Goal: Task Accomplishment & Management: Complete application form

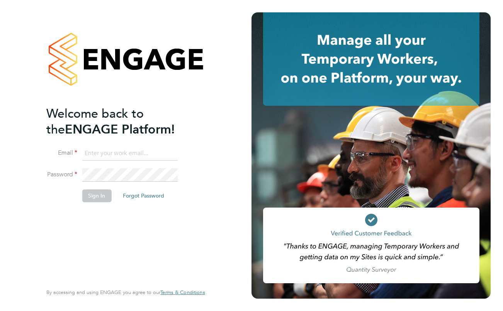
type input "[DOMAIN_NAME][EMAIL_ADDRESS][DOMAIN_NAME]"
click at [92, 196] on button "Sign In" at bounding box center [96, 196] width 29 height 12
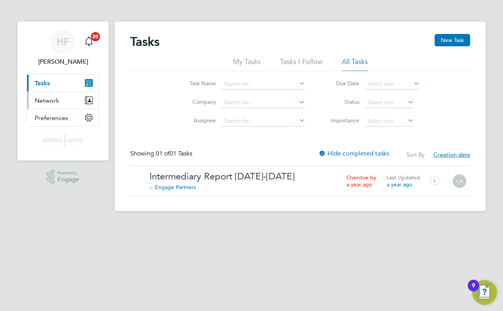
click at [59, 100] on button "Network" at bounding box center [63, 100] width 72 height 17
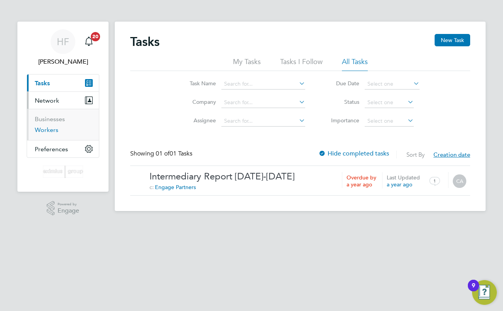
click at [52, 131] on link "Workers" at bounding box center [47, 129] width 24 height 7
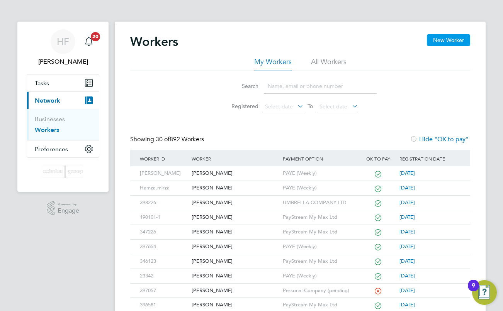
click at [452, 39] on button "New Worker" at bounding box center [448, 40] width 43 height 12
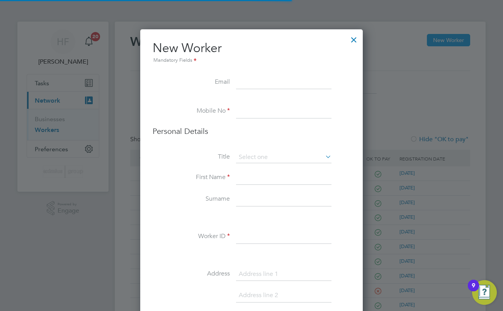
scroll to position [689, 223]
paste input "Tinasharkeyuk@yahoo.co.uk"
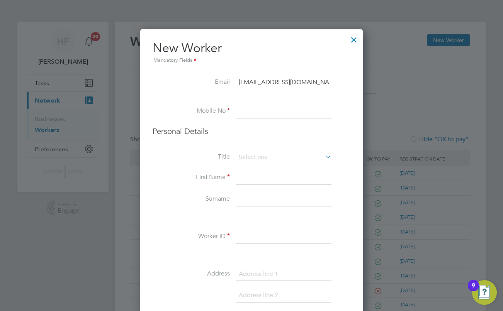
type input "Tinasharkeyuk@yahoo.co.uk"
click at [246, 108] on input at bounding box center [283, 112] width 95 height 14
paste input "0776 049 7696"
type input "0776 049 7696"
click at [278, 157] on input at bounding box center [283, 158] width 95 height 12
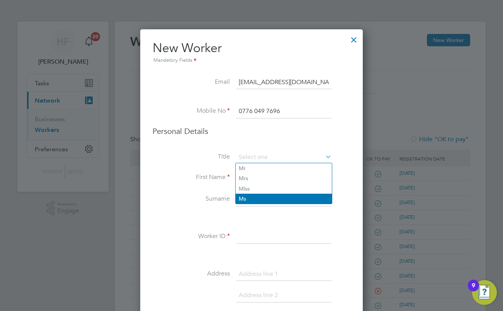
click at [261, 197] on li "Ms" at bounding box center [283, 199] width 96 height 10
type input "Ms"
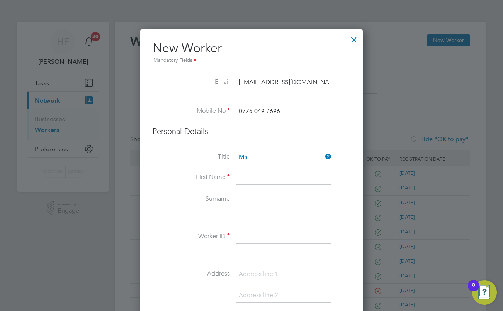
click at [254, 176] on input at bounding box center [283, 178] width 95 height 14
type input "Tina"
type input "Sharkey"
click at [259, 234] on input at bounding box center [283, 237] width 95 height 14
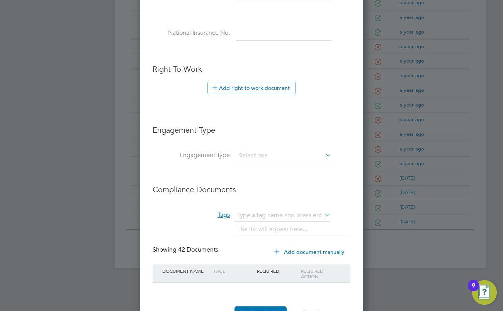
scroll to position [386, 0]
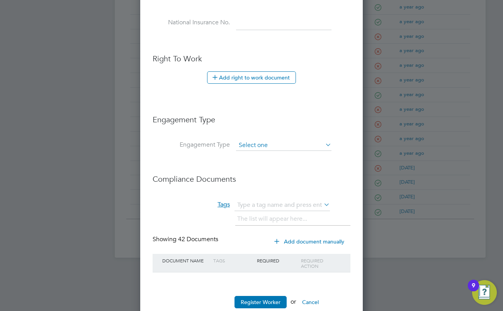
type input "398942"
click at [301, 147] on input at bounding box center [283, 145] width 95 height 11
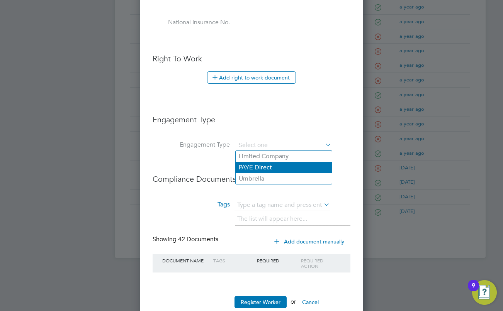
click at [282, 168] on li "PAYE Direct" at bounding box center [283, 167] width 96 height 11
type input "PAYE Direct"
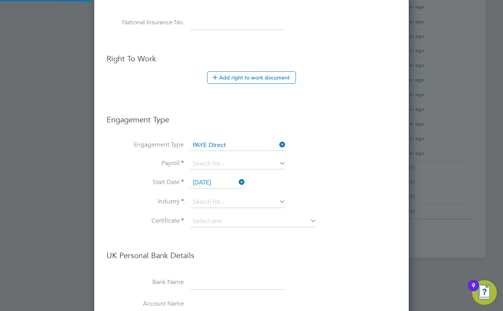
scroll to position [1194, 315]
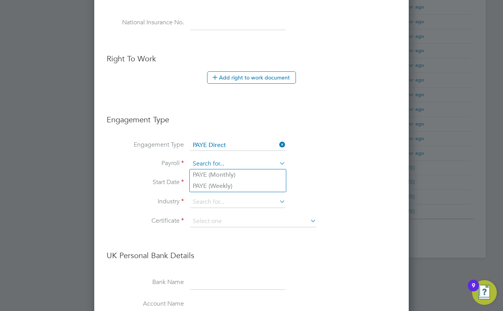
click at [246, 164] on input at bounding box center [237, 164] width 95 height 11
click at [235, 186] on li "PAYE (Weekly)" at bounding box center [238, 186] width 96 height 11
type input "PAYE (Weekly)"
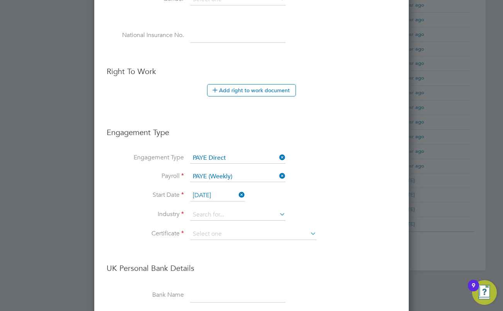
scroll to position [386, 0]
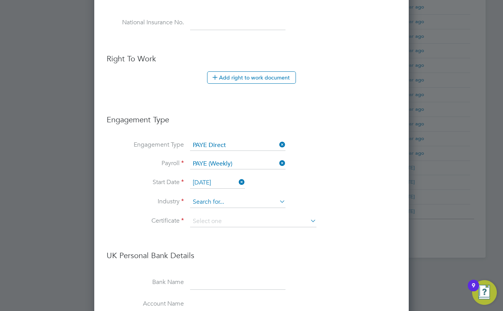
click at [242, 202] on input at bounding box center [237, 202] width 95 height 12
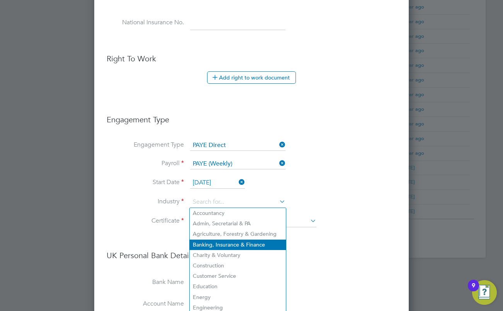
click at [250, 244] on li "Banking, Insurance & Finance" at bounding box center [238, 245] width 96 height 10
type input "Banking, Insurance & Finance"
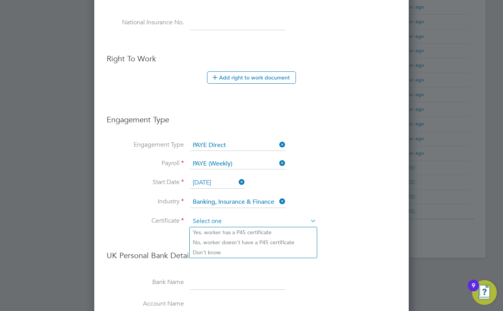
click at [279, 223] on input at bounding box center [253, 222] width 126 height 12
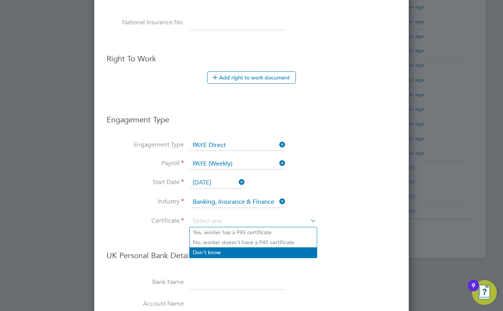
click at [260, 254] on li "Don't know" at bounding box center [253, 252] width 127 height 10
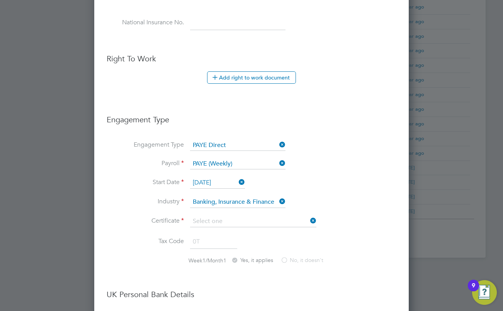
type input "Don't know"
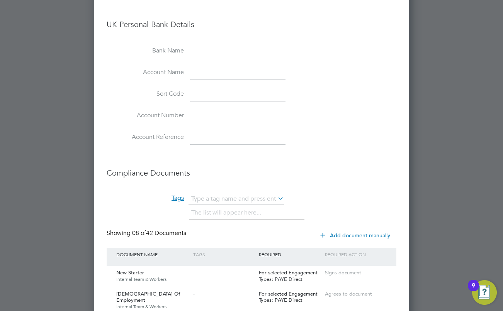
scroll to position [950, 0]
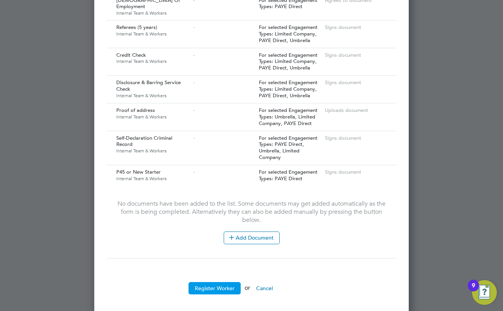
click at [213, 282] on button "Register Worker" at bounding box center [214, 288] width 52 height 12
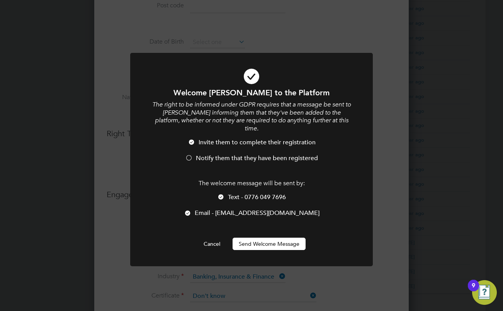
click at [268, 238] on button "Send Welcome Message" at bounding box center [268, 244] width 73 height 12
